Goal: Information Seeking & Learning: Learn about a topic

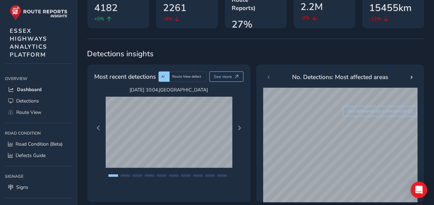
scroll to position [103, 0]
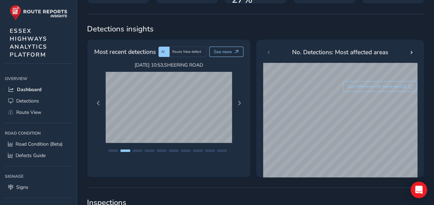
click at [235, 106] on div "[DATE] 10:04 , [GEOGRAPHIC_DATA] [DATE] 10:56 , [GEOGRAPHIC_DATA] [DATE] 10:53 …" at bounding box center [168, 103] width 155 height 83
click at [238, 105] on span "Next Page" at bounding box center [239, 103] width 5 height 5
click at [104, 101] on div "[DATE] 10:04 , [GEOGRAPHIC_DATA] [DATE] 10:56 , [GEOGRAPHIC_DATA] [DATE] 10:53 …" at bounding box center [168, 103] width 155 height 83
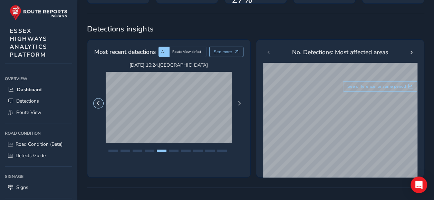
click at [102, 101] on button "Previous Page" at bounding box center [98, 103] width 10 height 10
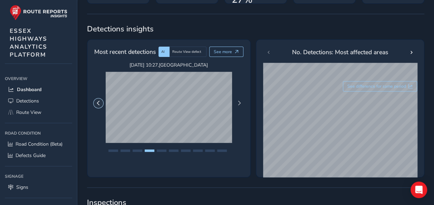
click at [102, 101] on button "Previous Page" at bounding box center [98, 103] width 10 height 10
click at [102, 100] on button "Previous Page" at bounding box center [98, 103] width 10 height 10
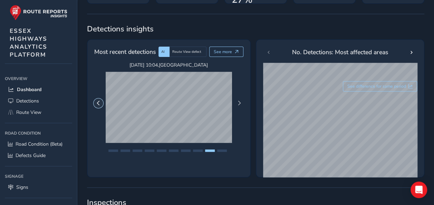
click at [102, 100] on button "Previous Page" at bounding box center [98, 103] width 10 height 10
click at [101, 100] on button "Previous Page" at bounding box center [98, 103] width 10 height 10
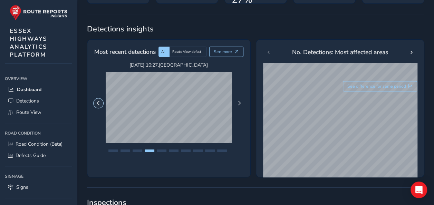
click at [101, 100] on button "Previous Page" at bounding box center [98, 103] width 10 height 10
click at [235, 103] on button "Next Page" at bounding box center [239, 103] width 10 height 10
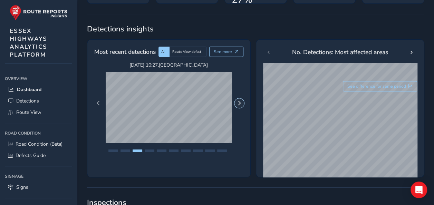
click at [235, 103] on button "Next Page" at bounding box center [239, 103] width 10 height 10
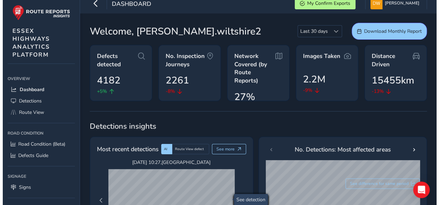
scroll to position [0, 0]
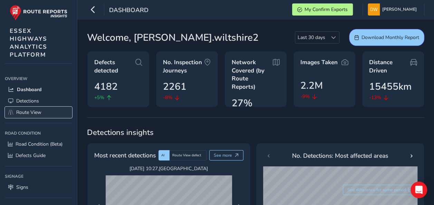
click at [47, 107] on link "Route View" at bounding box center [38, 112] width 67 height 11
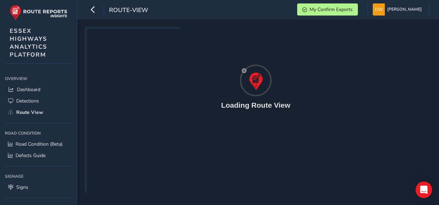
drag, startPoint x: 99, startPoint y: 78, endPoint x: 111, endPoint y: 81, distance: 11.6
click at [108, 81] on div "route-view My Confirm Exports [PERSON_NAME] Colour Scheme: Dark Dim Light Logou…" at bounding box center [258, 102] width 362 height 205
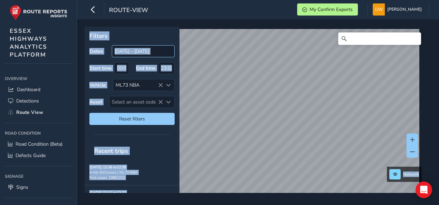
click at [124, 52] on input "[DATE] - [DATE]" at bounding box center [143, 51] width 63 height 12
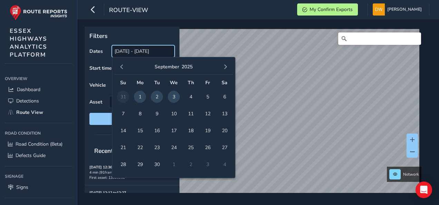
click at [129, 51] on input "[DATE] - [DATE]" at bounding box center [143, 51] width 63 height 12
click at [170, 96] on span "3" at bounding box center [174, 97] width 12 height 12
click at [171, 96] on span "3" at bounding box center [174, 97] width 12 height 12
type input "[DATE] - [DATE]"
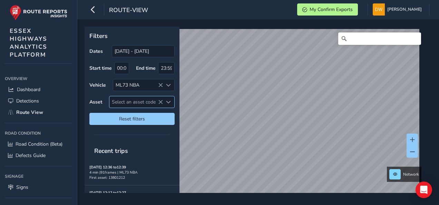
click at [171, 96] on div "Select an asset code" at bounding box center [168, 101] width 11 height 11
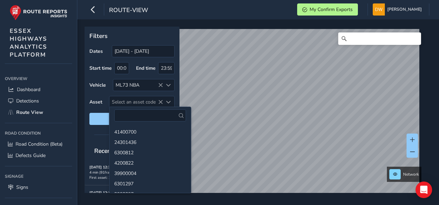
click at [184, 11] on div "route-view My Confirm Exports [PERSON_NAME] Colour Scheme: Dark Dim Light Logout" at bounding box center [258, 9] width 362 height 19
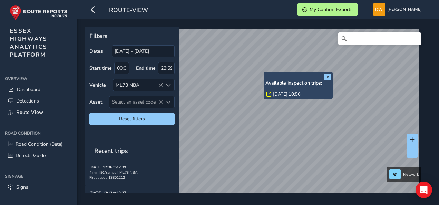
click at [315, 81] on div "x Available inspection trips: [DATE] 10:56 Filters Dates [DATE] - [DATE] Start …" at bounding box center [256, 110] width 342 height 166
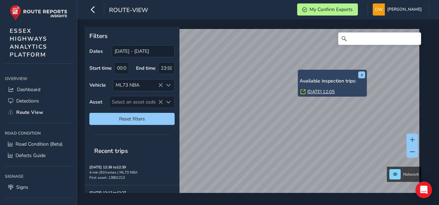
click at [310, 89] on link "[DATE] 12:05" at bounding box center [321, 92] width 28 height 6
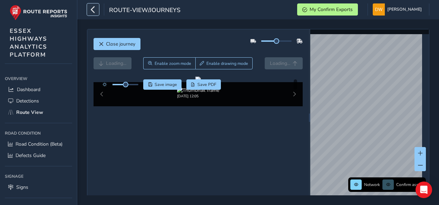
click at [97, 8] on button "button" at bounding box center [93, 9] width 12 height 12
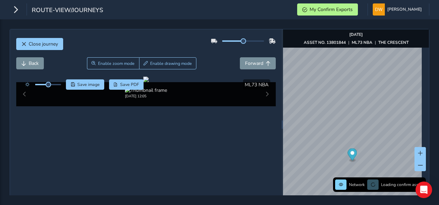
click at [133, 15] on div "route-view/journeys My Confirm Exports [PERSON_NAME] Colour Scheme: Dark Dim Li…" at bounding box center [219, 9] width 439 height 19
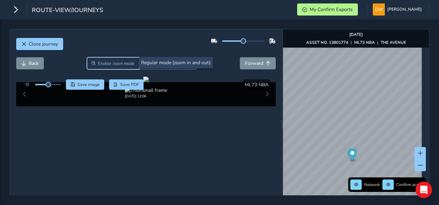
click at [97, 68] on button "Enable zoom mode" at bounding box center [113, 63] width 52 height 12
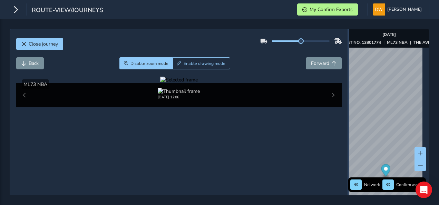
drag, startPoint x: 278, startPoint y: 103, endPoint x: 314, endPoint y: 105, distance: 36.3
click at [347, 113] on div at bounding box center [347, 124] width 1 height 190
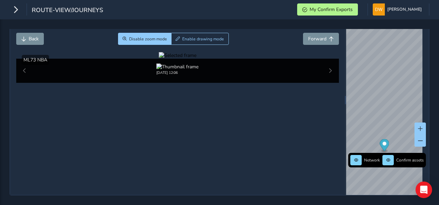
scroll to position [34, 0]
drag, startPoint x: 134, startPoint y: 109, endPoint x: 128, endPoint y: 111, distance: 5.9
click at [159, 59] on div at bounding box center [178, 55] width 38 height 7
drag, startPoint x: 99, startPoint y: 132, endPoint x: 96, endPoint y: 131, distance: 3.6
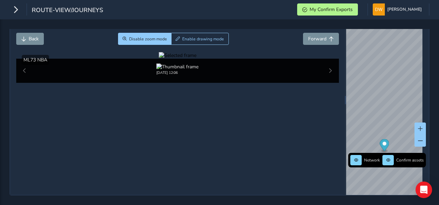
click at [159, 59] on div at bounding box center [178, 55] width 38 height 7
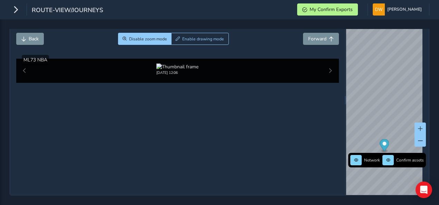
click at [159, 59] on div at bounding box center [178, 55] width 38 height 7
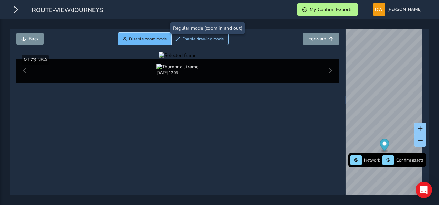
click at [132, 33] on button "Disable zoom mode" at bounding box center [144, 39] width 53 height 12
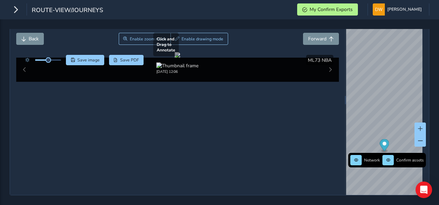
click at [175, 58] on div at bounding box center [178, 55] width 6 height 6
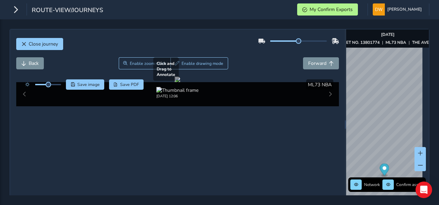
scroll to position [34, 0]
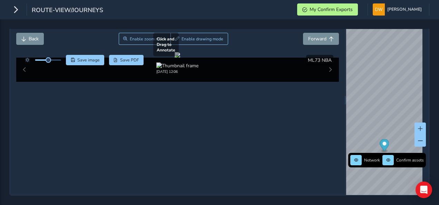
drag, startPoint x: 149, startPoint y: 134, endPoint x: 136, endPoint y: 121, distance: 18.1
click at [175, 58] on div at bounding box center [178, 55] width 6 height 6
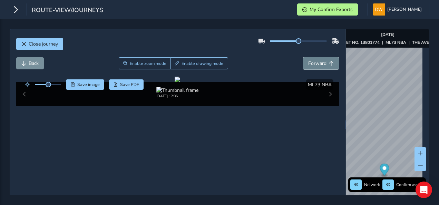
click at [319, 65] on span "Forward" at bounding box center [317, 63] width 18 height 7
click at [315, 68] on button "Forward" at bounding box center [321, 63] width 36 height 12
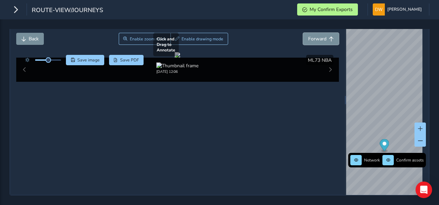
scroll to position [69, 0]
click at [180, 58] on div at bounding box center [178, 55] width 6 height 6
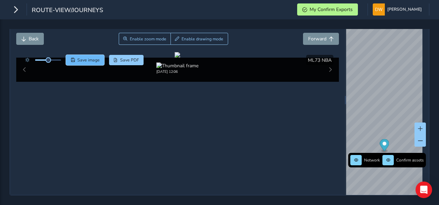
click at [92, 55] on button "Save image" at bounding box center [85, 60] width 38 height 10
click at [131, 28] on div "Close journey Back Enable zoom mode Enable drawing mode Forward Click and Drag …" at bounding box center [219, 112] width 439 height 186
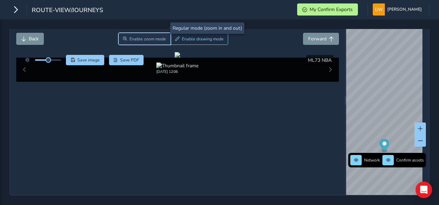
click at [129, 33] on button "Enable zoom mode" at bounding box center [144, 39] width 52 height 12
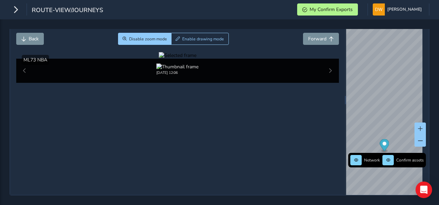
click at [159, 59] on div at bounding box center [178, 55] width 38 height 7
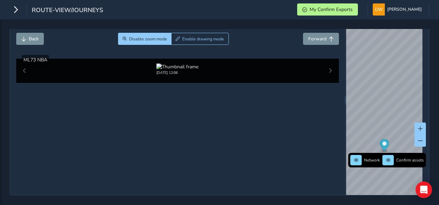
click at [159, 59] on div at bounding box center [178, 55] width 38 height 7
drag, startPoint x: 92, startPoint y: 155, endPoint x: 96, endPoint y: 156, distance: 4.0
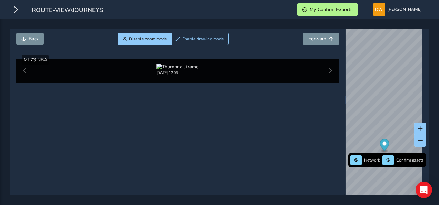
click at [159, 59] on div at bounding box center [178, 55] width 38 height 7
